Goal: Entertainment & Leisure: Consume media (video, audio)

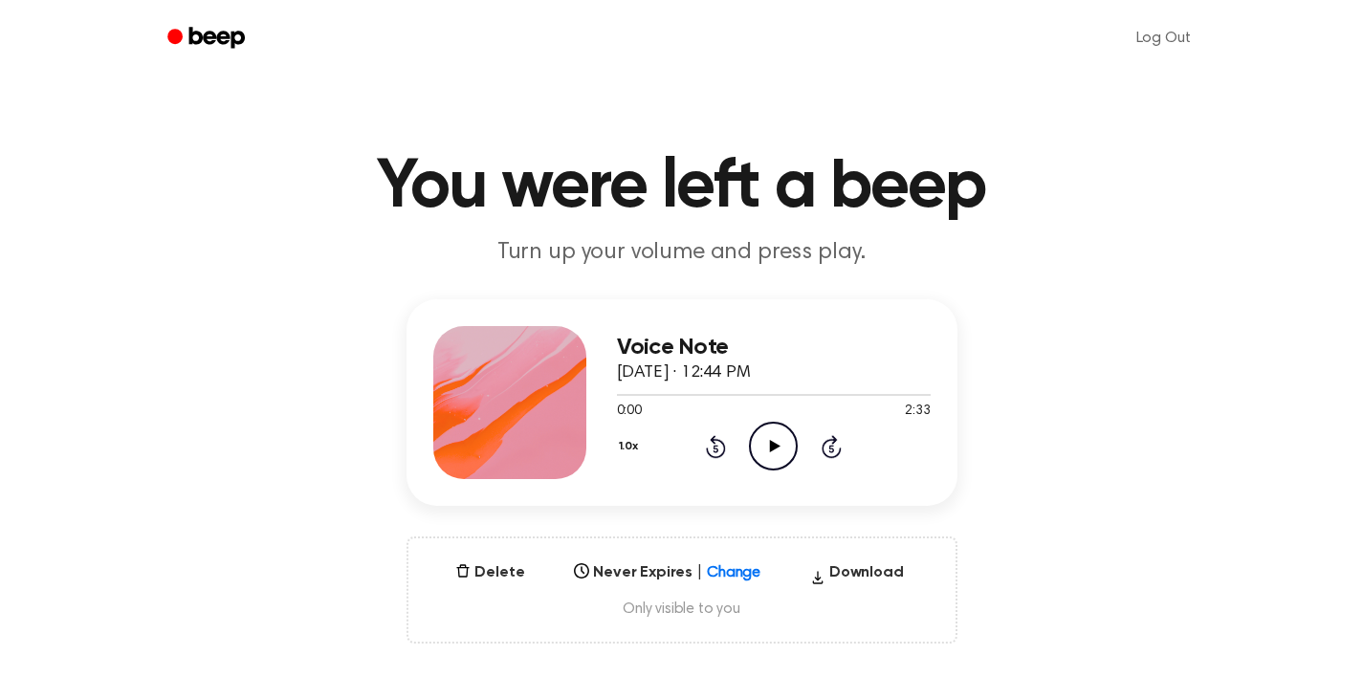
click at [766, 451] on icon "Play Audio" at bounding box center [773, 446] width 49 height 49
click at [766, 451] on icon "Pause Audio" at bounding box center [773, 446] width 49 height 49
click at [774, 444] on icon at bounding box center [775, 446] width 11 height 12
click at [782, 445] on icon "Pause Audio" at bounding box center [773, 446] width 49 height 49
click at [774, 449] on icon "Play Audio" at bounding box center [773, 446] width 49 height 49
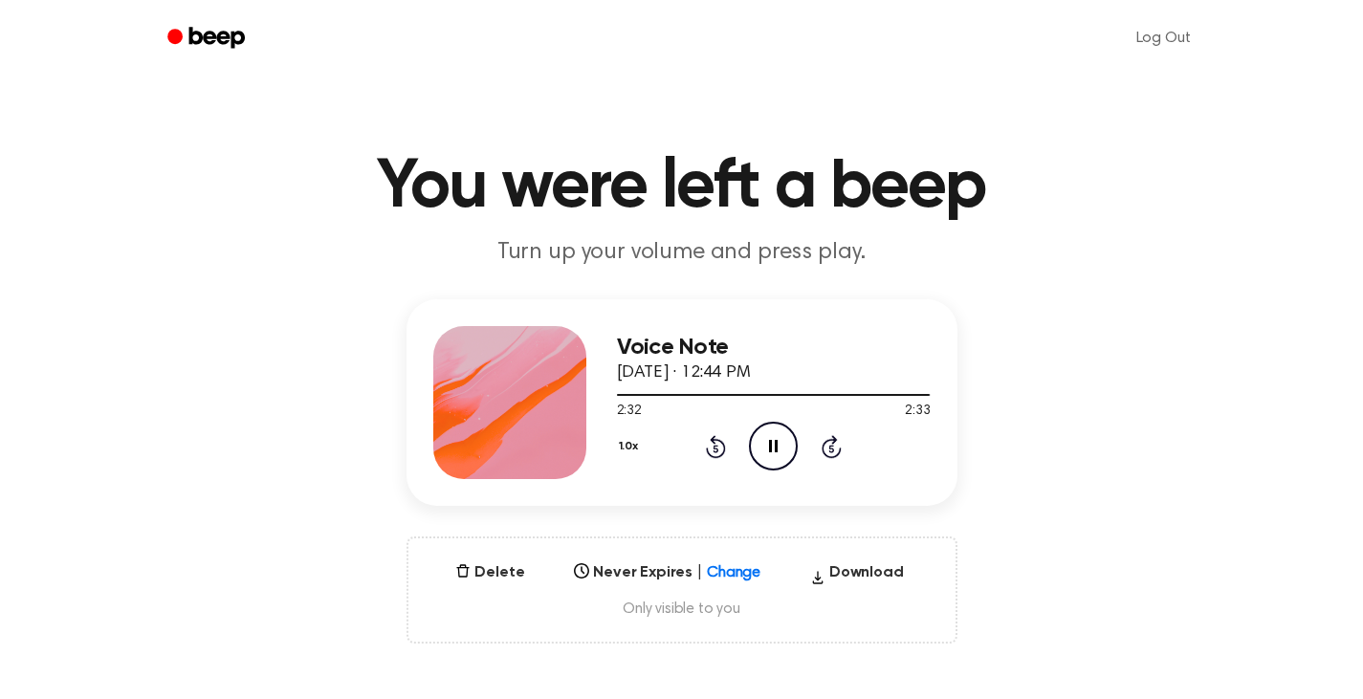
click at [771, 443] on icon at bounding box center [773, 446] width 9 height 12
